Goal: Task Accomplishment & Management: Use online tool/utility

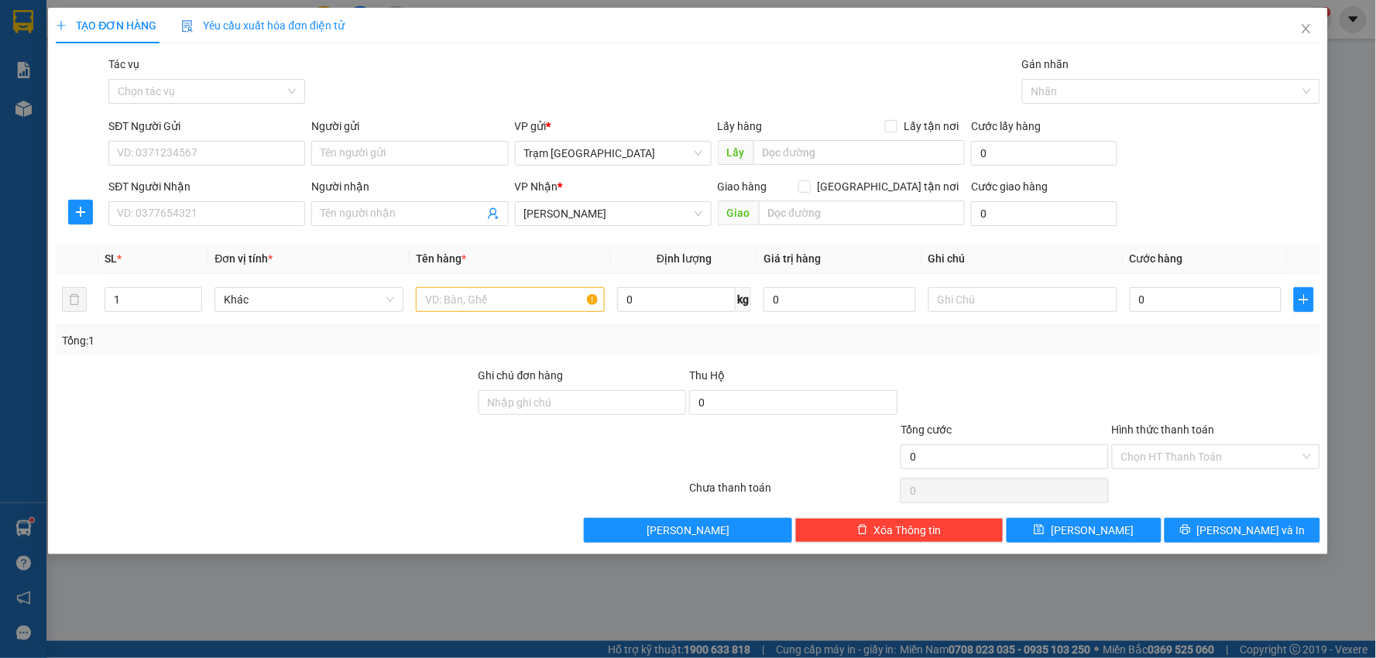
click at [252, 195] on div "SĐT Người Nhận" at bounding box center [206, 189] width 197 height 23
click at [253, 201] on input "SĐT Người Nhận" at bounding box center [206, 213] width 197 height 25
type input "0982905285"
click at [217, 153] on input "SĐT Người Gửi" at bounding box center [206, 153] width 197 height 25
type input "0902017553"
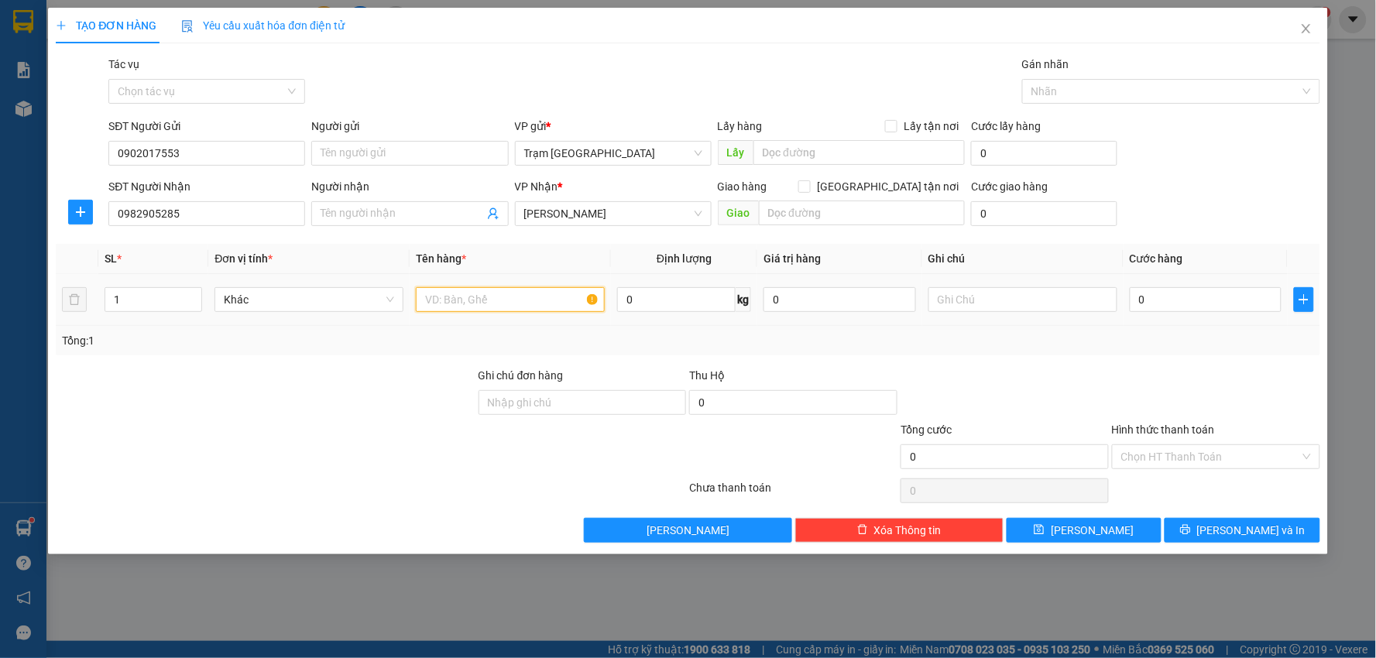
click at [486, 305] on input "text" at bounding box center [510, 299] width 189 height 25
type input "THÙNG"
click at [1189, 299] on input "0" at bounding box center [1206, 299] width 153 height 25
type input "003"
type input "3"
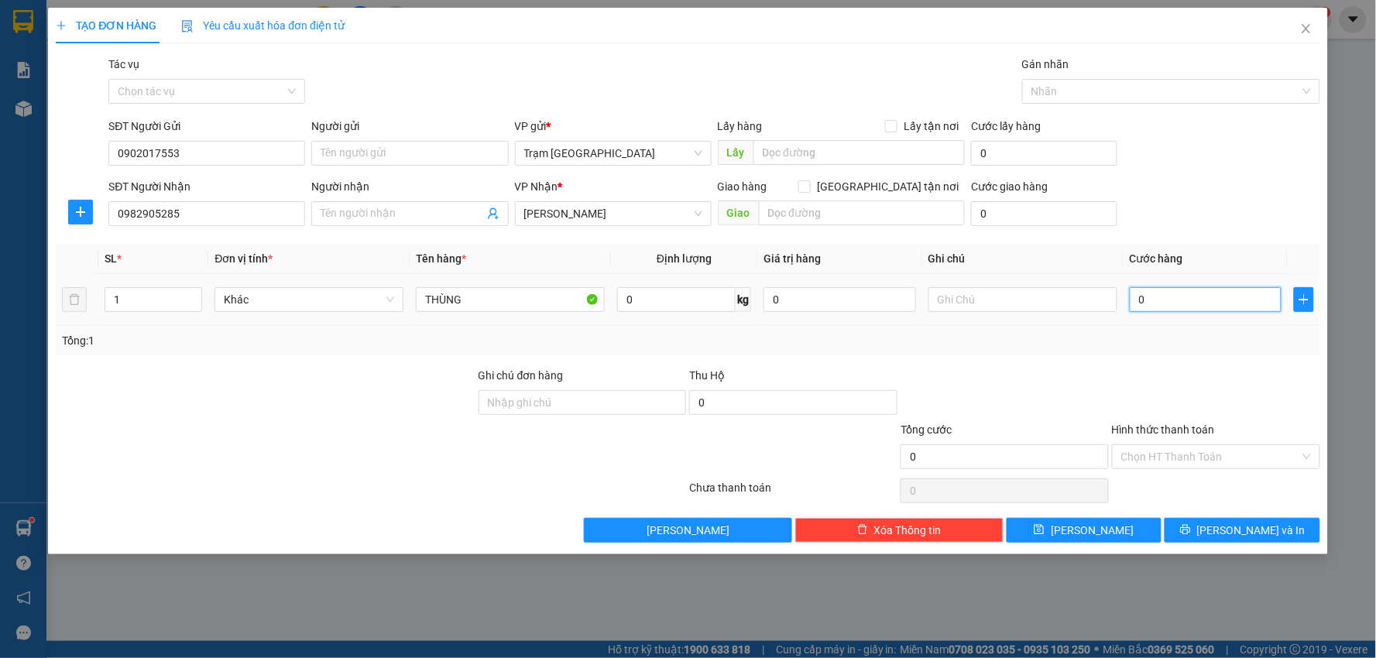
type input "3"
type input "0.030"
type input "30"
type input "30.000"
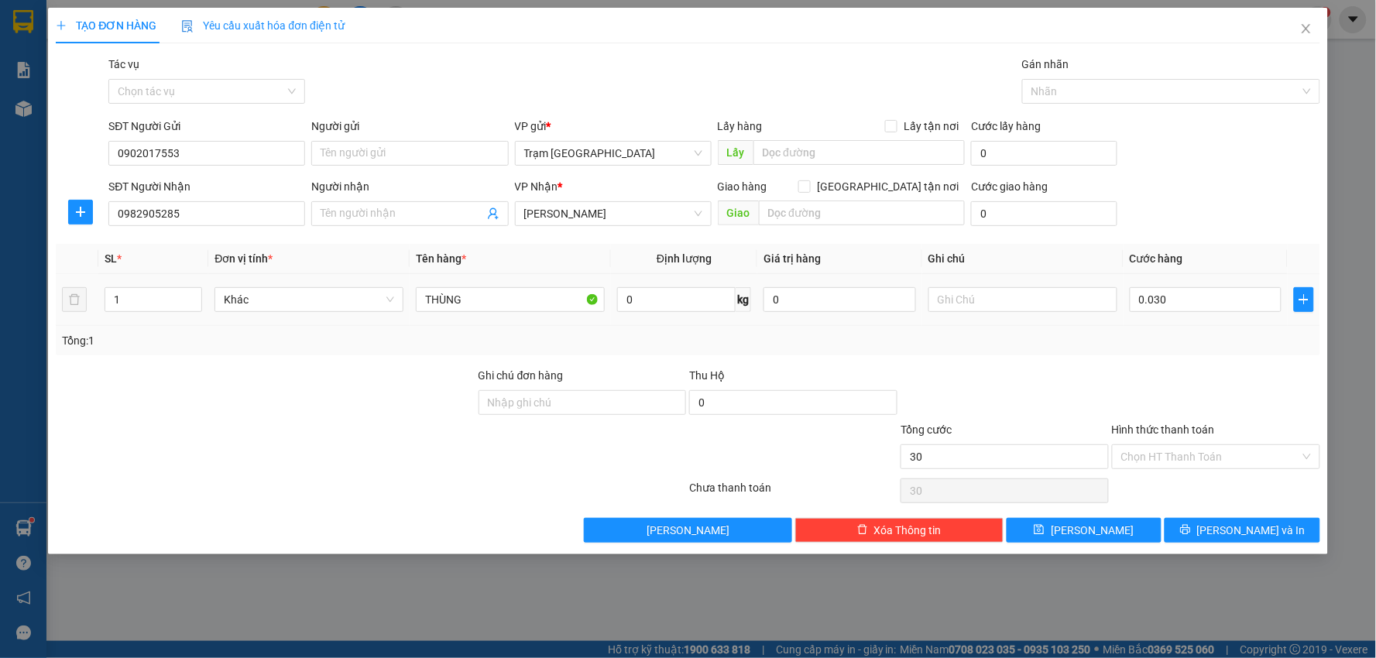
type input "30.000"
click at [1225, 412] on div at bounding box center [1216, 394] width 211 height 54
click at [1238, 453] on input "Hình thức thanh toán" at bounding box center [1211, 456] width 179 height 23
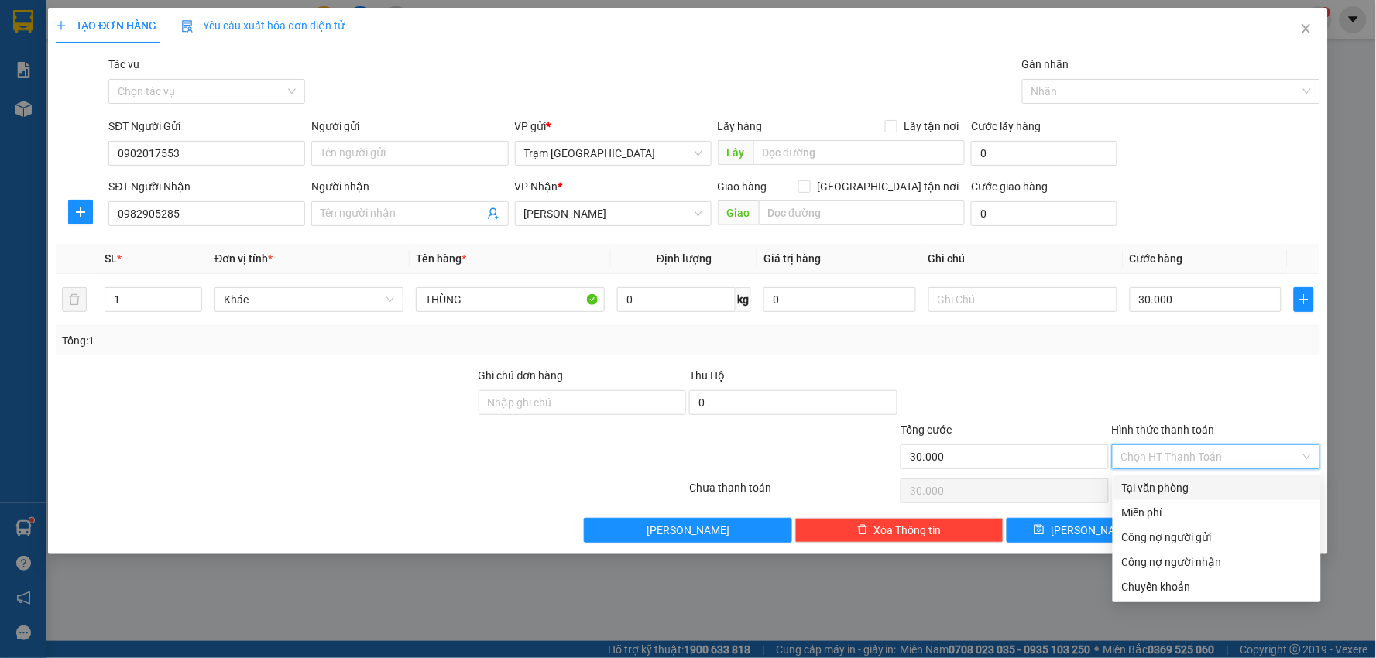
click at [1224, 483] on div "Tại văn phòng" at bounding box center [1217, 487] width 190 height 17
type input "0"
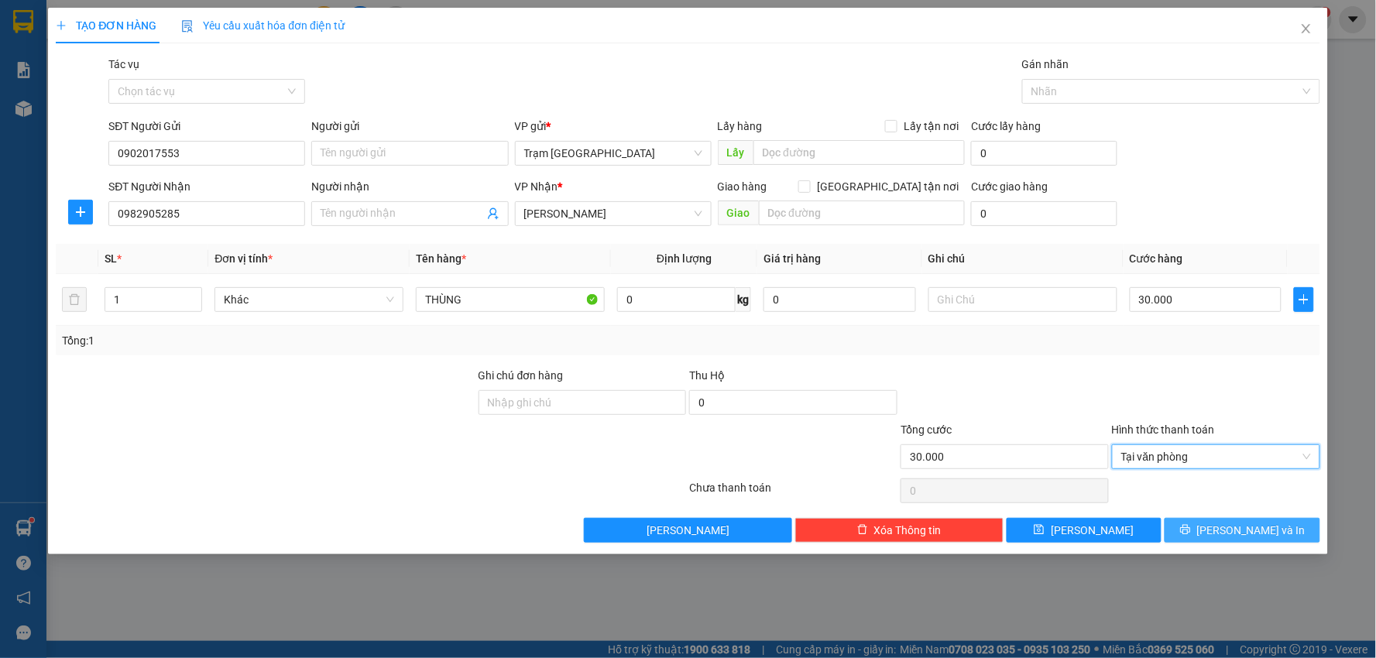
click at [1242, 522] on span "Lưu và In" at bounding box center [1251, 530] width 108 height 17
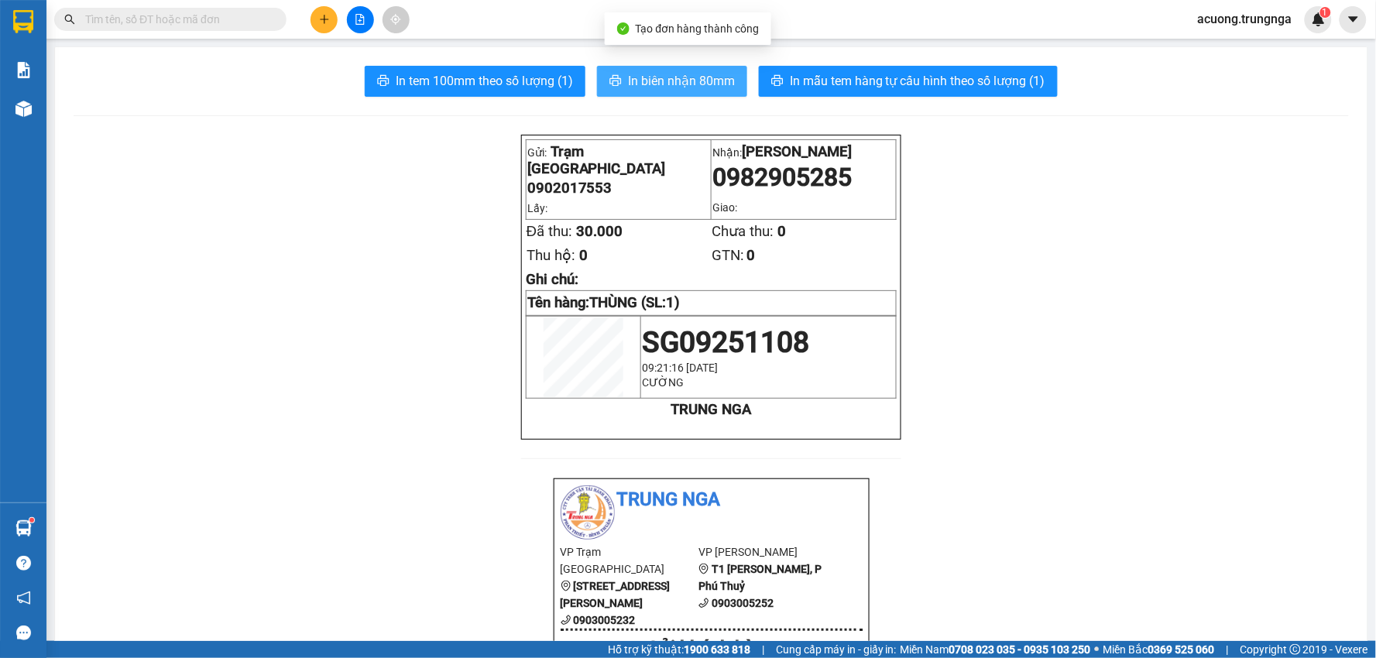
click at [691, 87] on span "In biên nhận 80mm" at bounding box center [681, 80] width 107 height 19
click at [1264, 15] on span "acuong.trungnga" at bounding box center [1245, 18] width 119 height 19
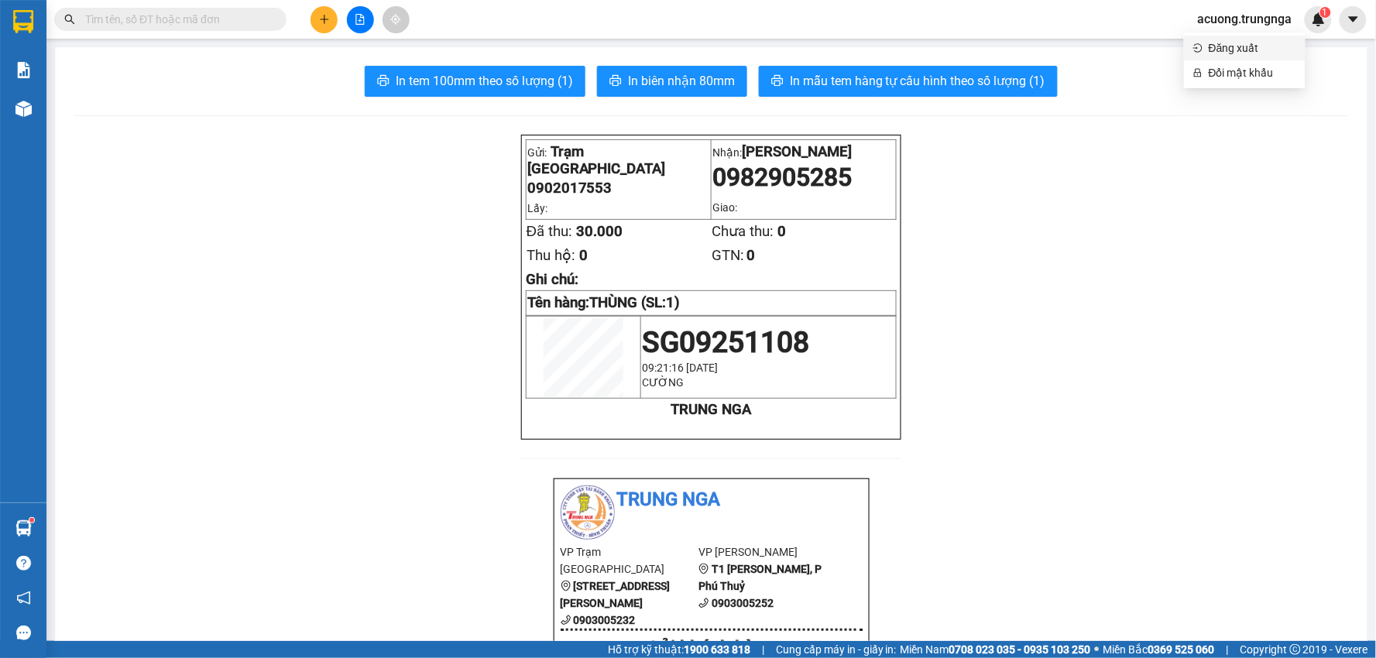
click at [1247, 40] on span "Đăng xuất" at bounding box center [1253, 48] width 88 height 17
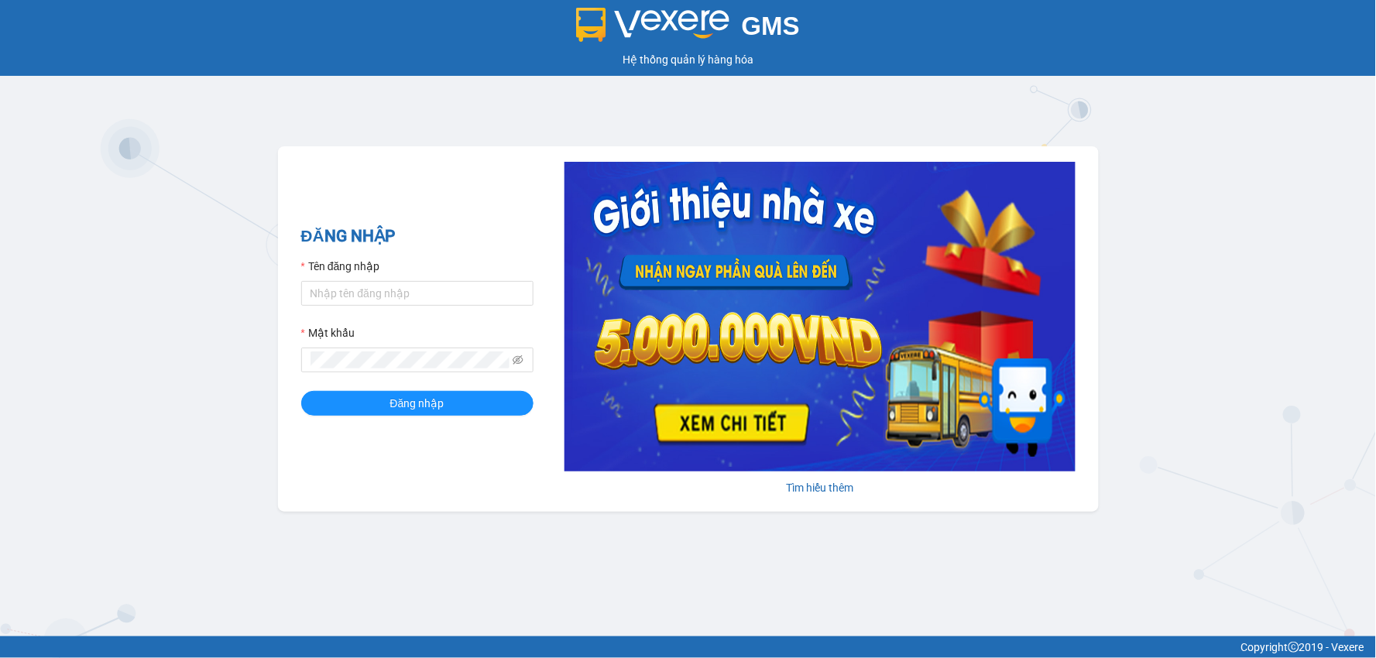
click at [370, 274] on label "Tên đăng nhập" at bounding box center [340, 266] width 79 height 17
click at [370, 281] on input "Tên đăng nhập" at bounding box center [417, 293] width 232 height 25
click at [378, 285] on input "Tên đăng nhập" at bounding box center [417, 293] width 232 height 25
type input "thanhphong.trungnga"
click at [301, 391] on button "Đăng nhập" at bounding box center [417, 403] width 232 height 25
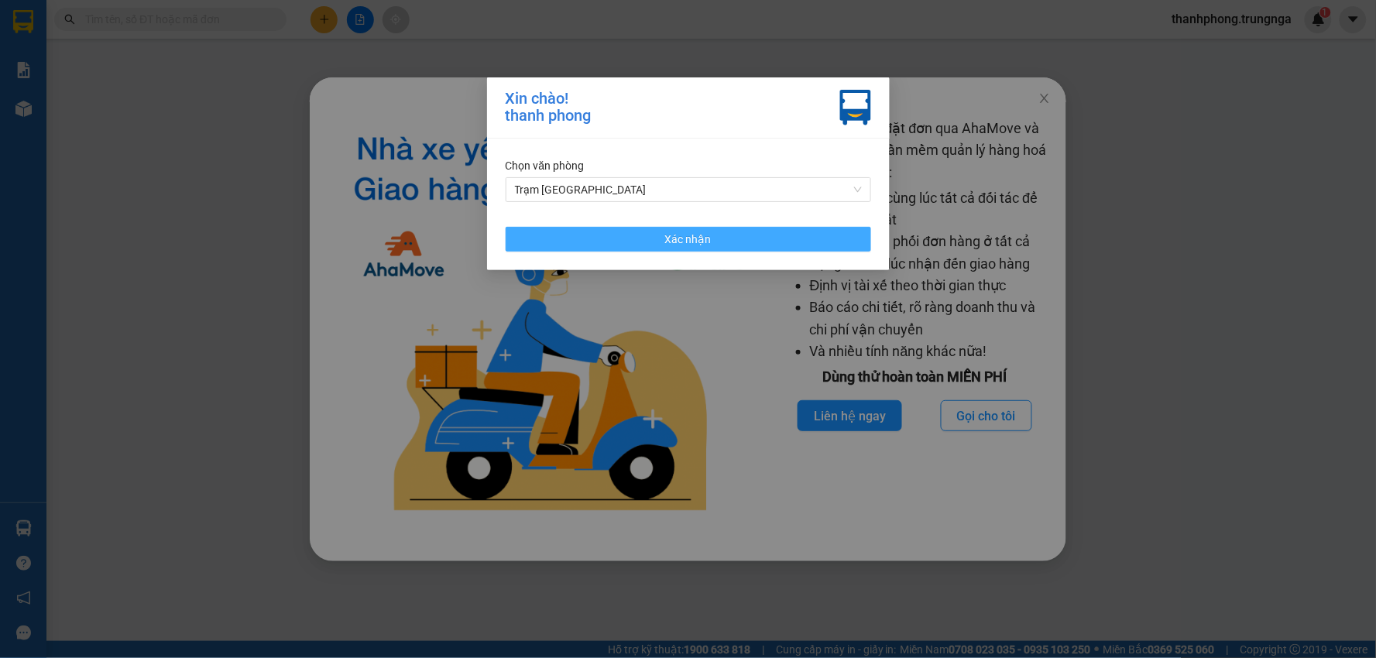
click at [733, 242] on button "Xác nhận" at bounding box center [689, 239] width 366 height 25
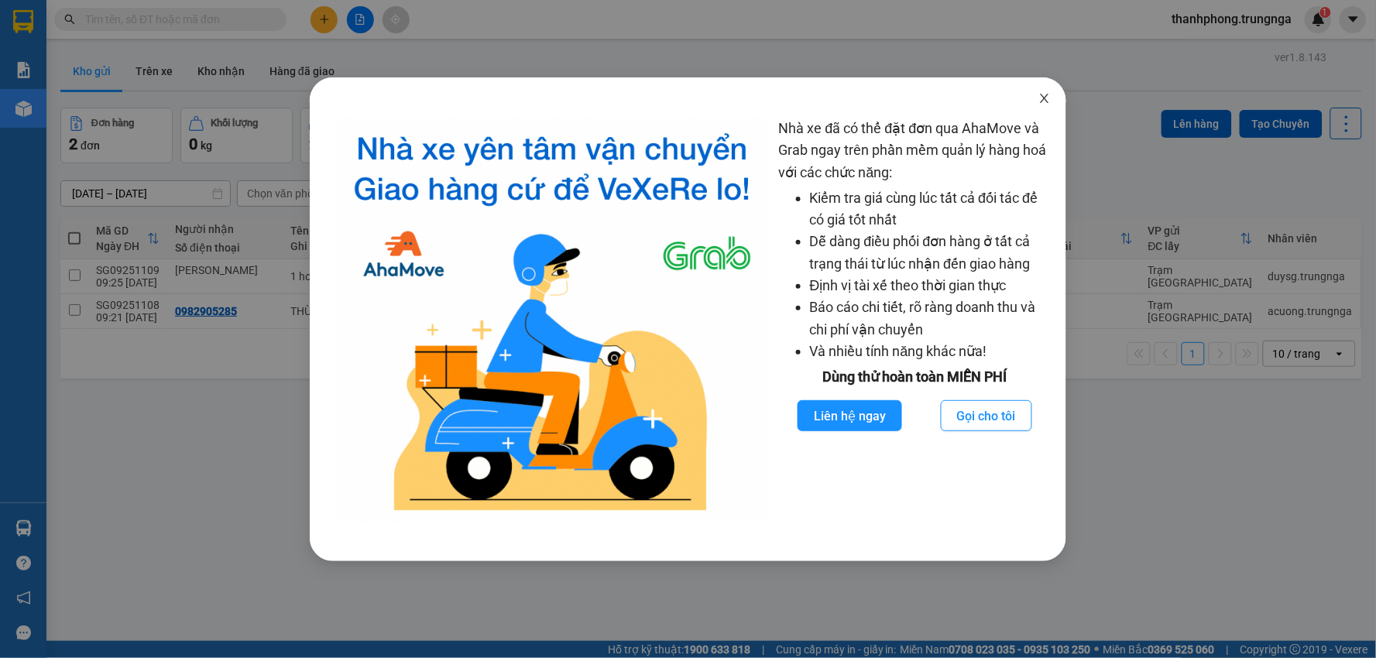
click at [1053, 95] on span "Close" at bounding box center [1044, 98] width 43 height 43
